Goal: Task Accomplishment & Management: Manage account settings

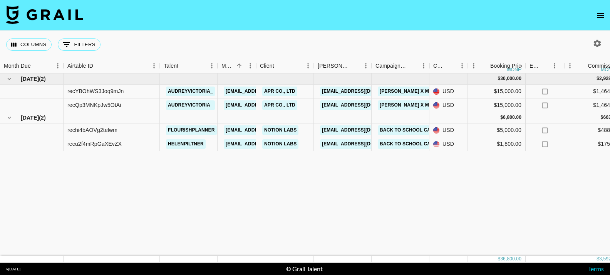
scroll to position [0, 0]
click at [38, 118] on span "Aug '25" at bounding box center [30, 118] width 18 height 8
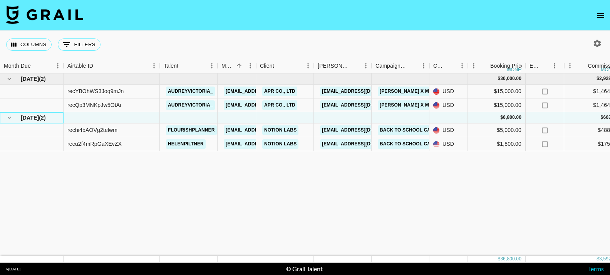
scroll to position [0, 0]
click at [23, 118] on span "Aug '25" at bounding box center [30, 118] width 18 height 8
click at [11, 118] on icon "hide children" at bounding box center [9, 117] width 7 height 7
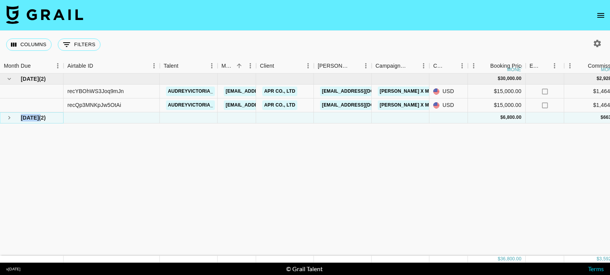
click at [11, 118] on icon "see children" at bounding box center [9, 117] width 7 height 7
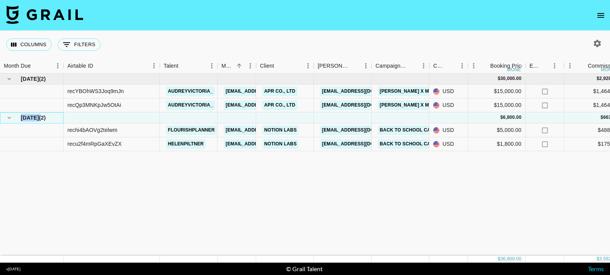
click at [28, 118] on span "Aug '25" at bounding box center [30, 118] width 18 height 8
click at [16, 118] on div "Aug '25 ( 2 )" at bounding box center [31, 117] width 55 height 11
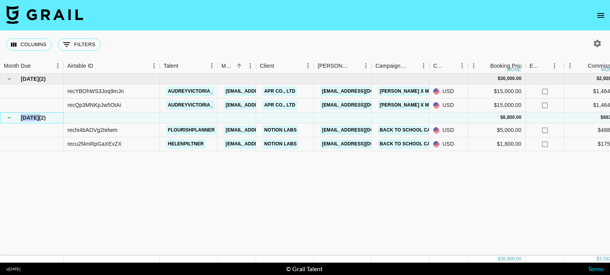
click at [16, 118] on div "Aug '25 ( 2 )" at bounding box center [31, 117] width 55 height 11
click at [102, 132] on div "rechi4bAOVg2telwm" at bounding box center [92, 130] width 50 height 8
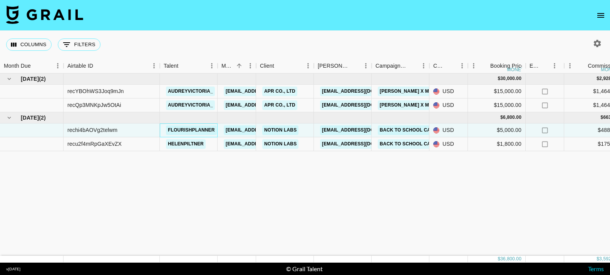
click at [206, 132] on link "flourishplanner" at bounding box center [191, 131] width 51 height 10
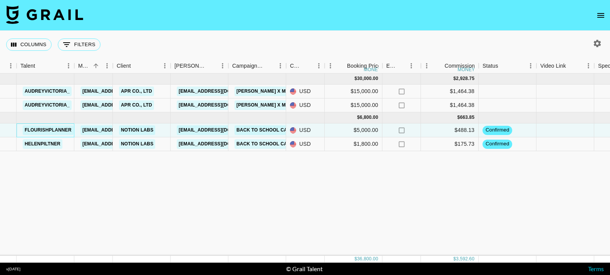
scroll to position [0, 149]
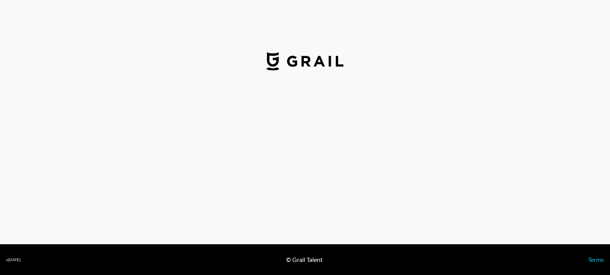
select select "USD"
